Goal: Information Seeking & Learning: Find specific page/section

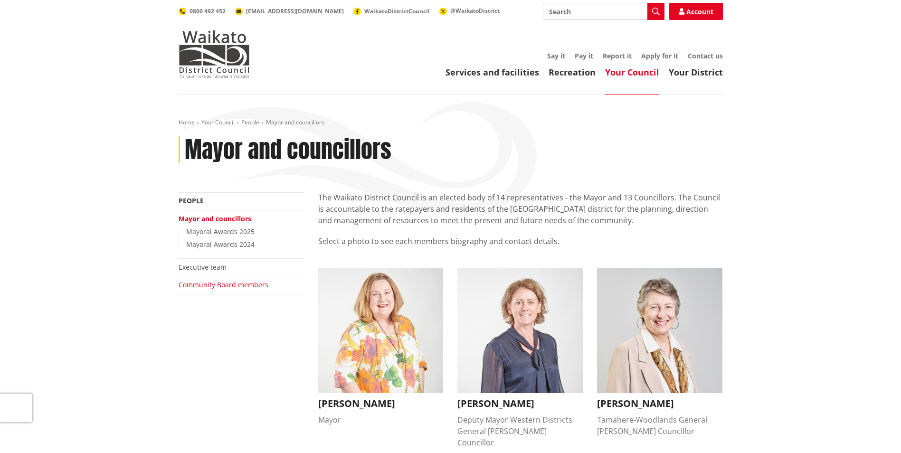
click at [198, 284] on link "Community Board members" at bounding box center [224, 284] width 90 height 9
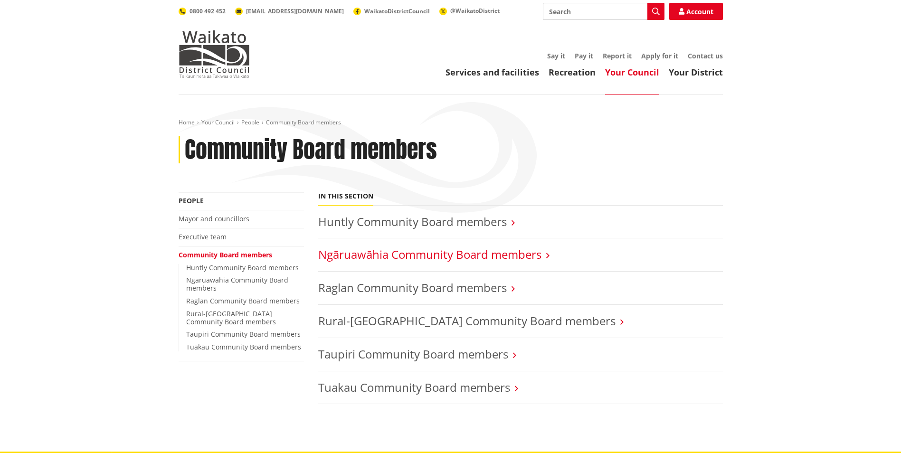
click at [506, 257] on link "Ngāruawāhia Community Board members" at bounding box center [429, 255] width 223 height 16
click at [378, 224] on link "Huntly Community Board members" at bounding box center [412, 222] width 189 height 16
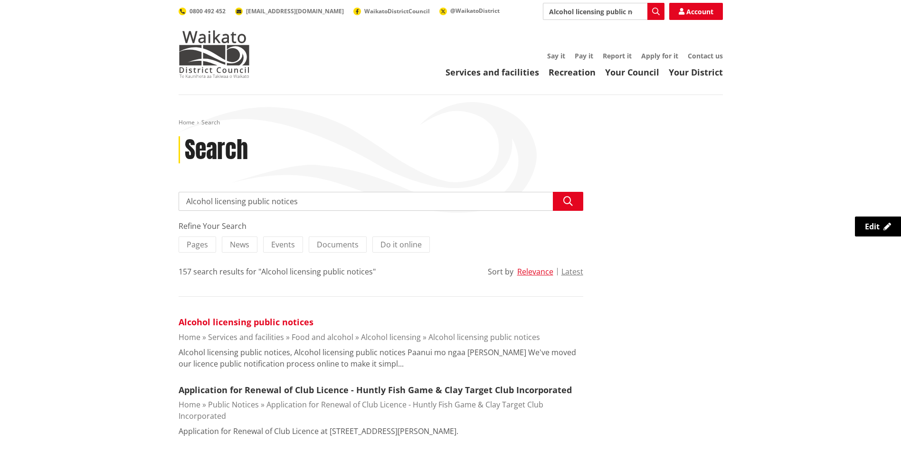
click at [223, 325] on link "Alcohol licensing public notices" at bounding box center [246, 321] width 135 height 11
